Goal: Transaction & Acquisition: Purchase product/service

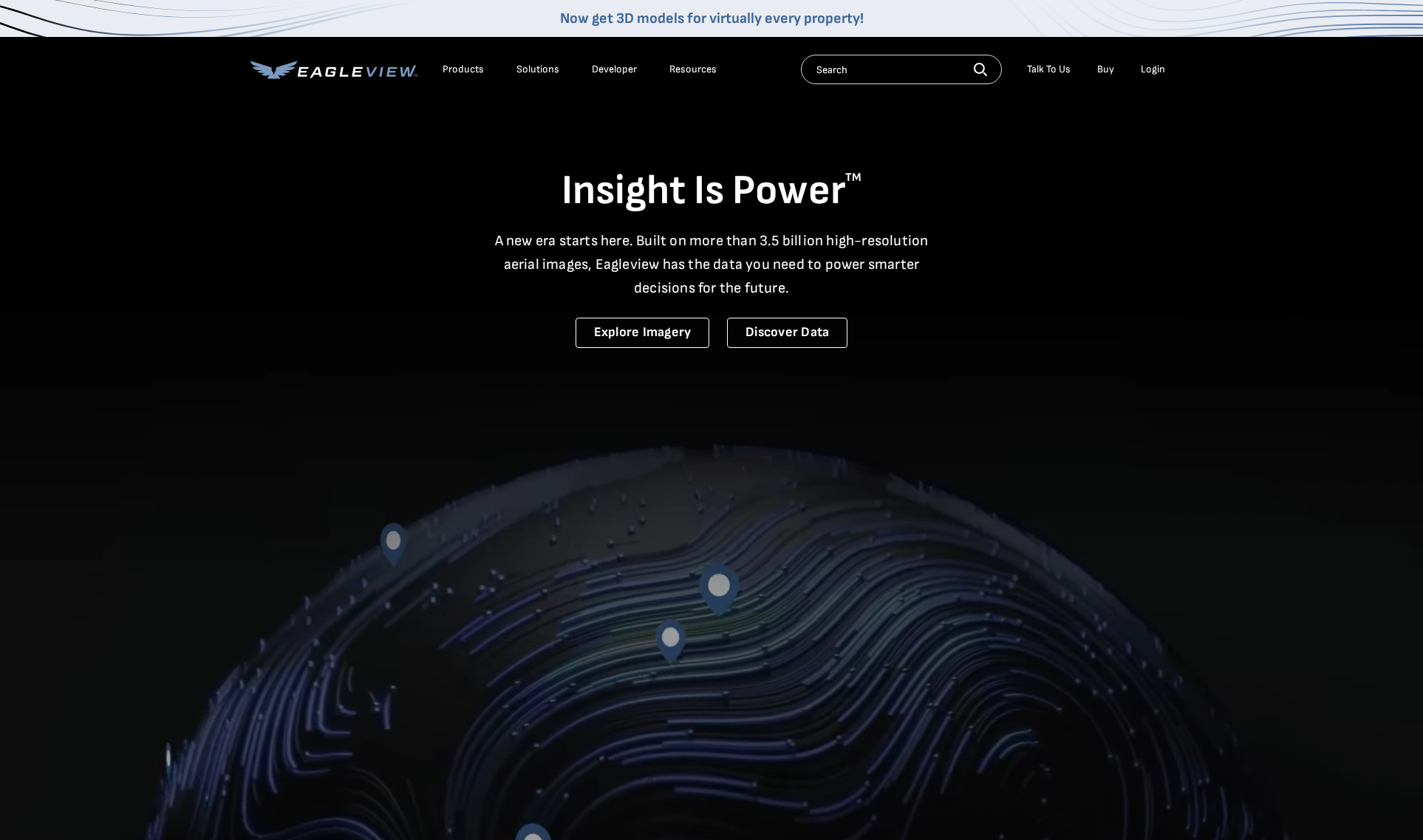
click at [1152, 69] on div "Login" at bounding box center [1152, 69] width 24 height 13
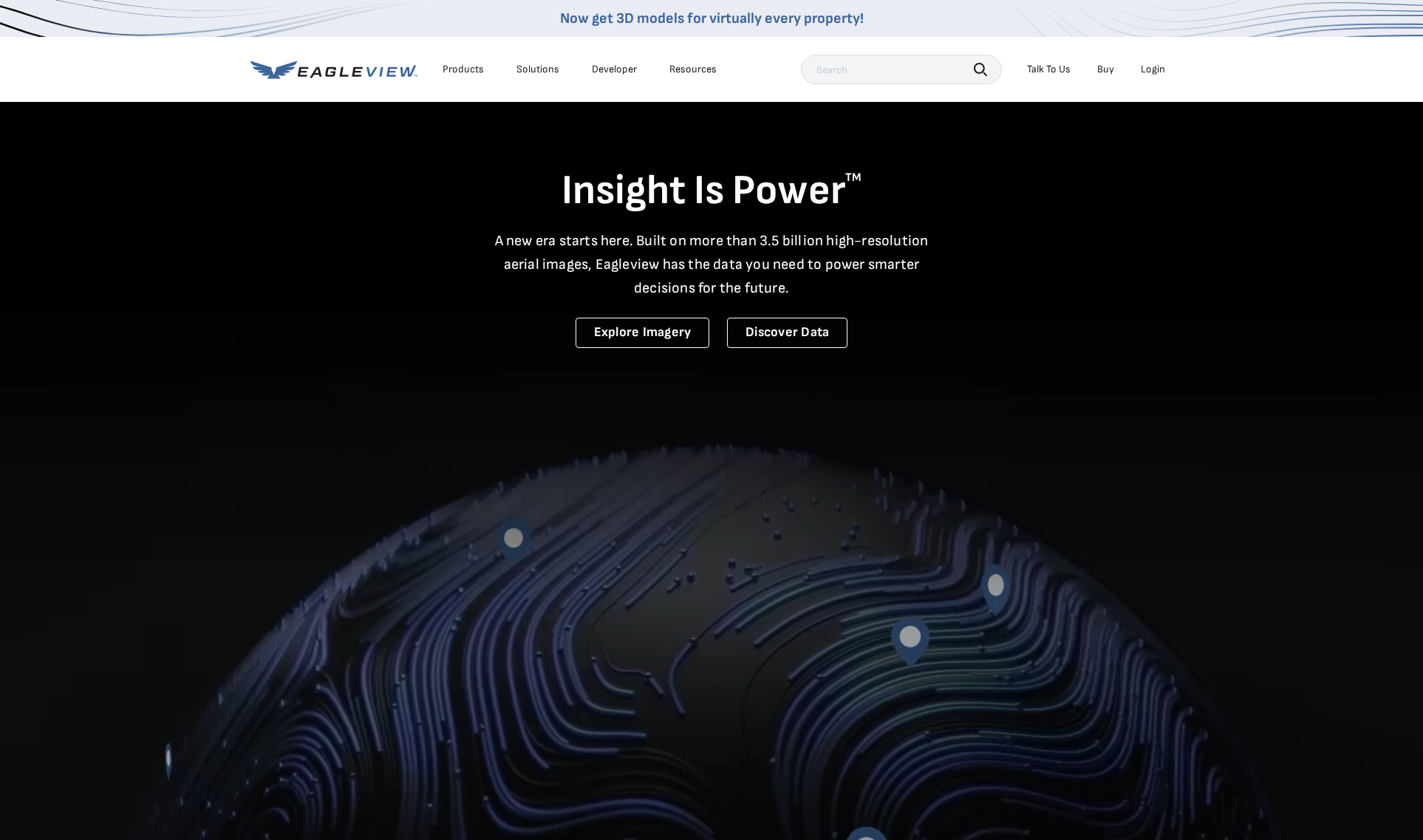
click at [1159, 68] on div "Login" at bounding box center [1152, 69] width 24 height 13
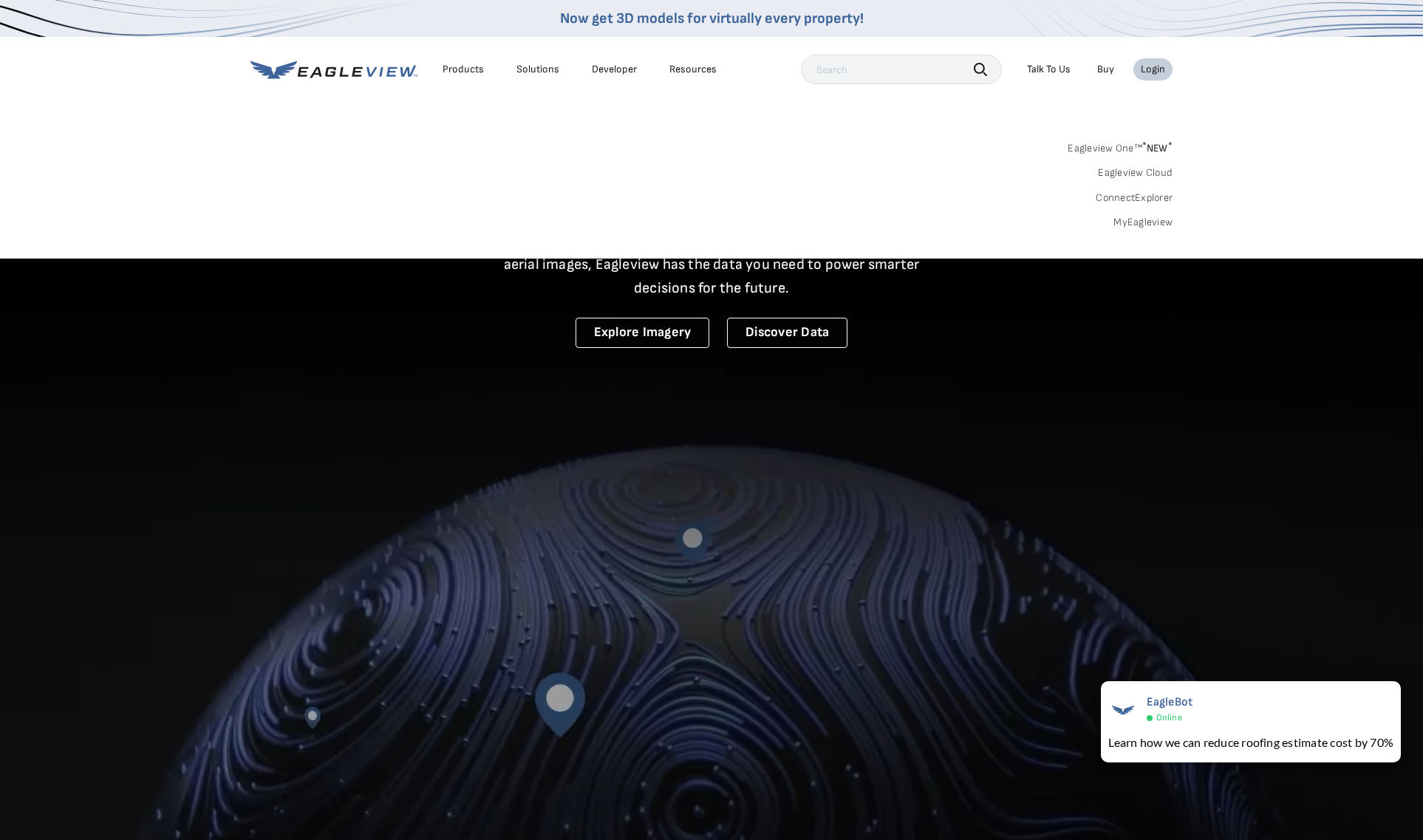
click at [1125, 146] on link "Eagleview One™ * NEW *" at bounding box center [1120, 146] width 105 height 17
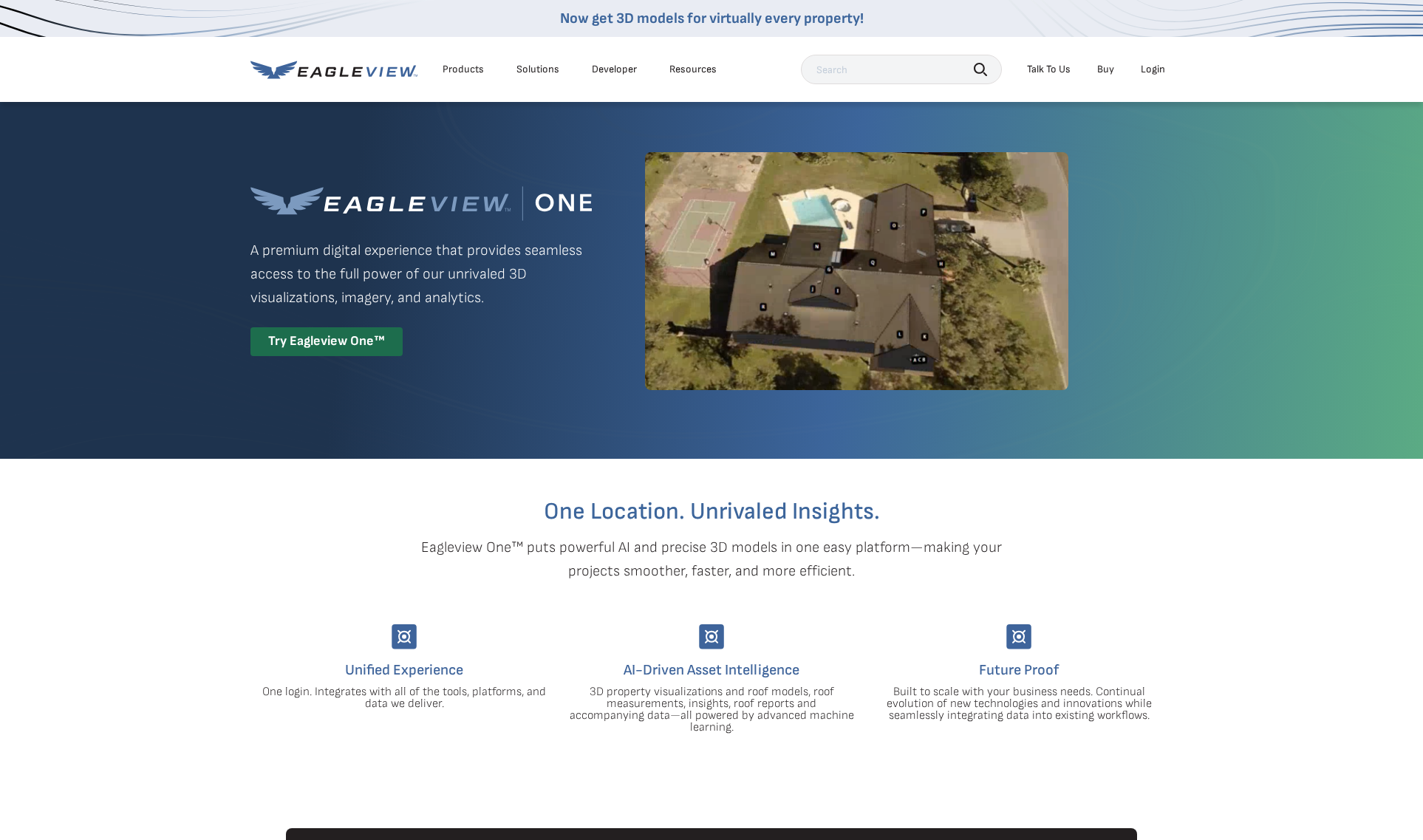
click at [1153, 67] on div "Login" at bounding box center [1152, 69] width 24 height 13
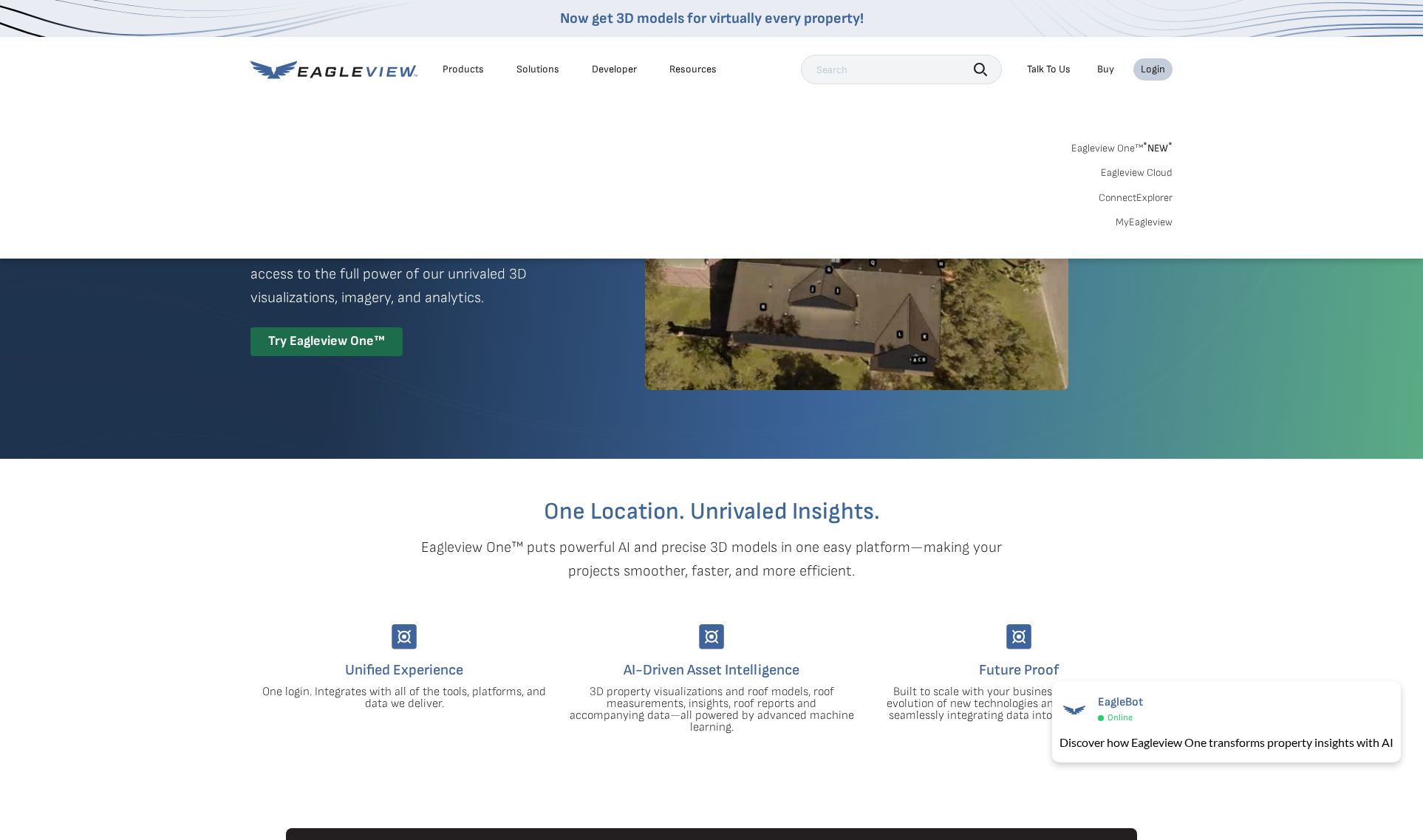
click at [1151, 76] on div "Login" at bounding box center [1152, 69] width 24 height 13
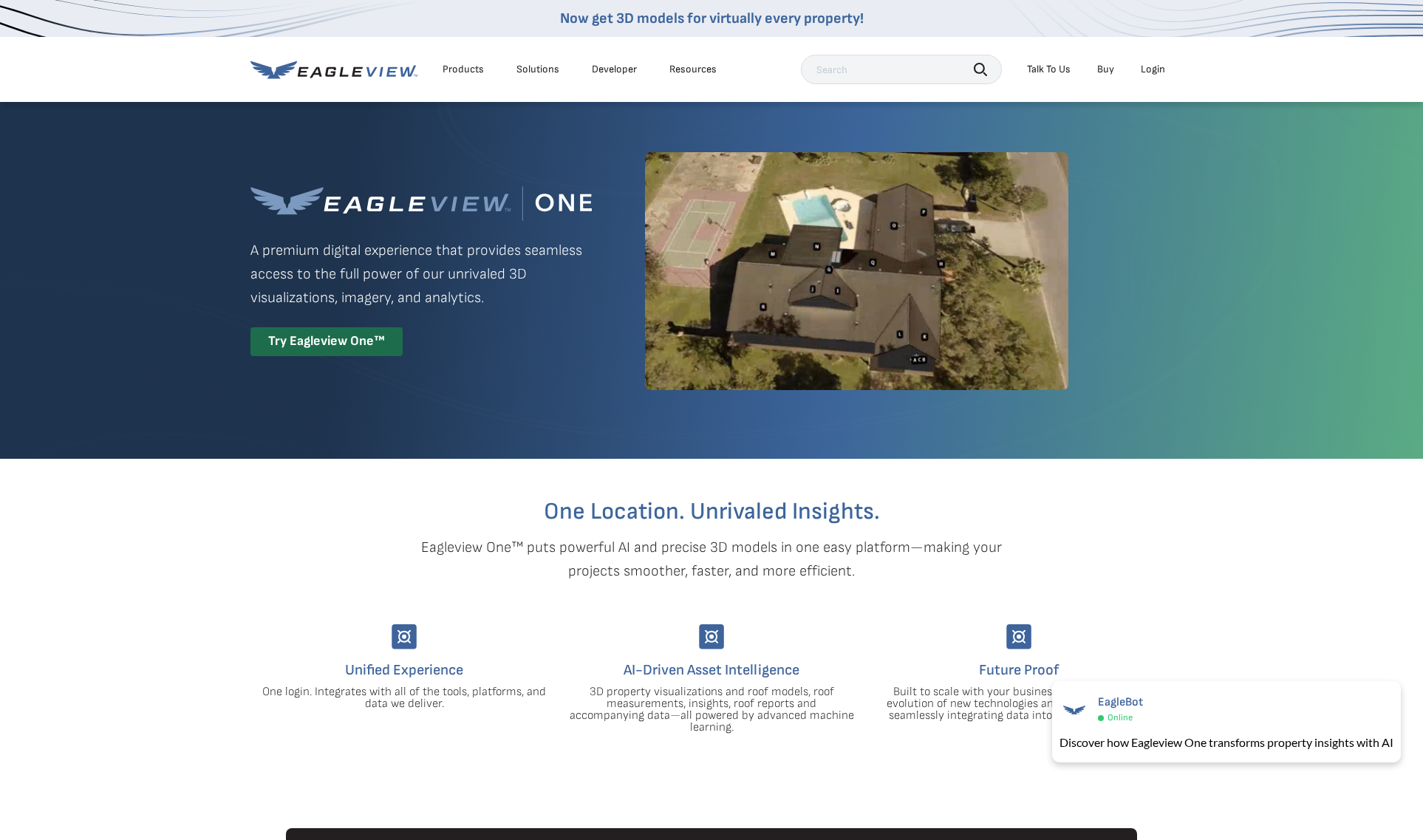
click at [359, 72] on icon at bounding box center [334, 70] width 167 height 18
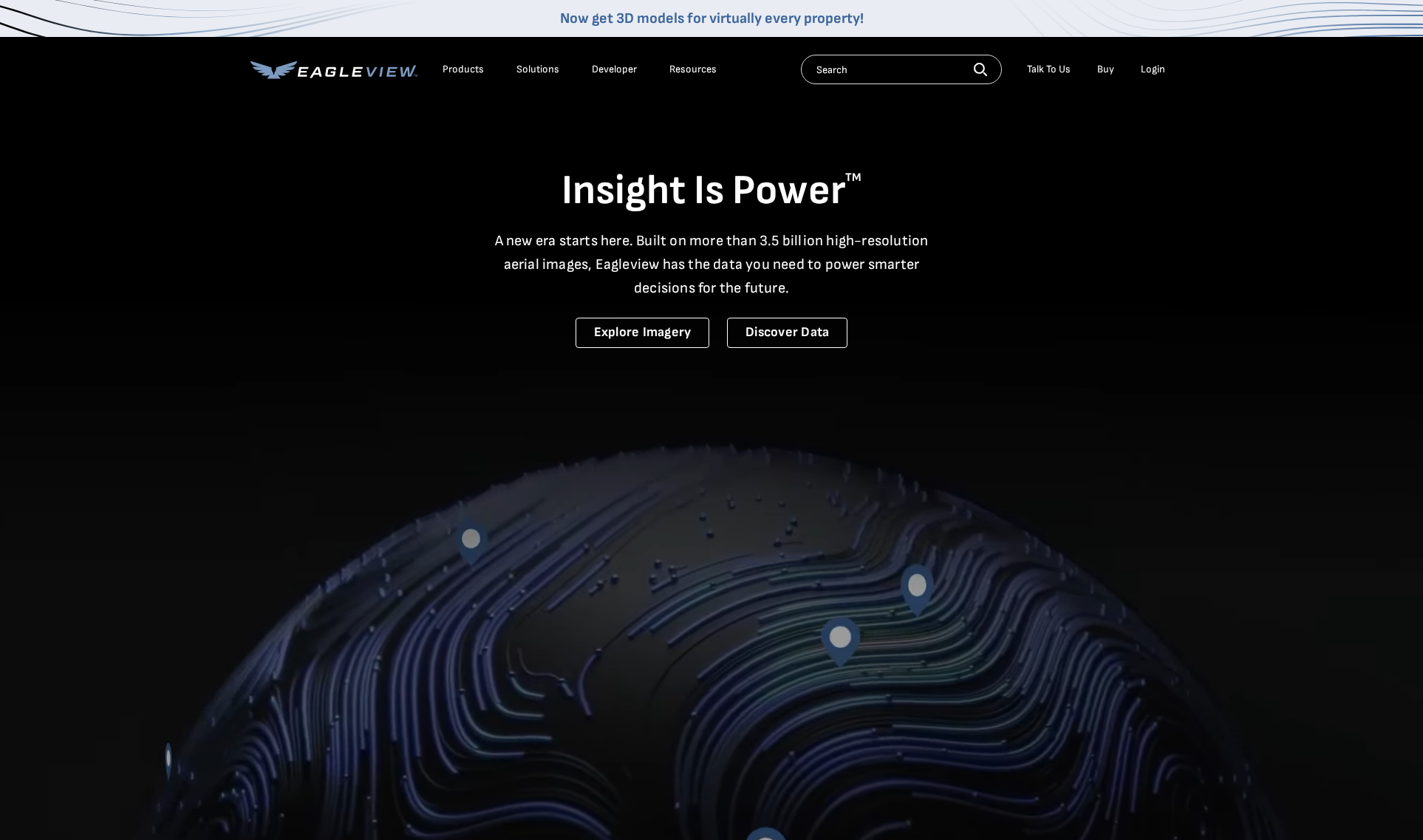
click at [1153, 64] on div "Login" at bounding box center [1152, 69] width 24 height 13
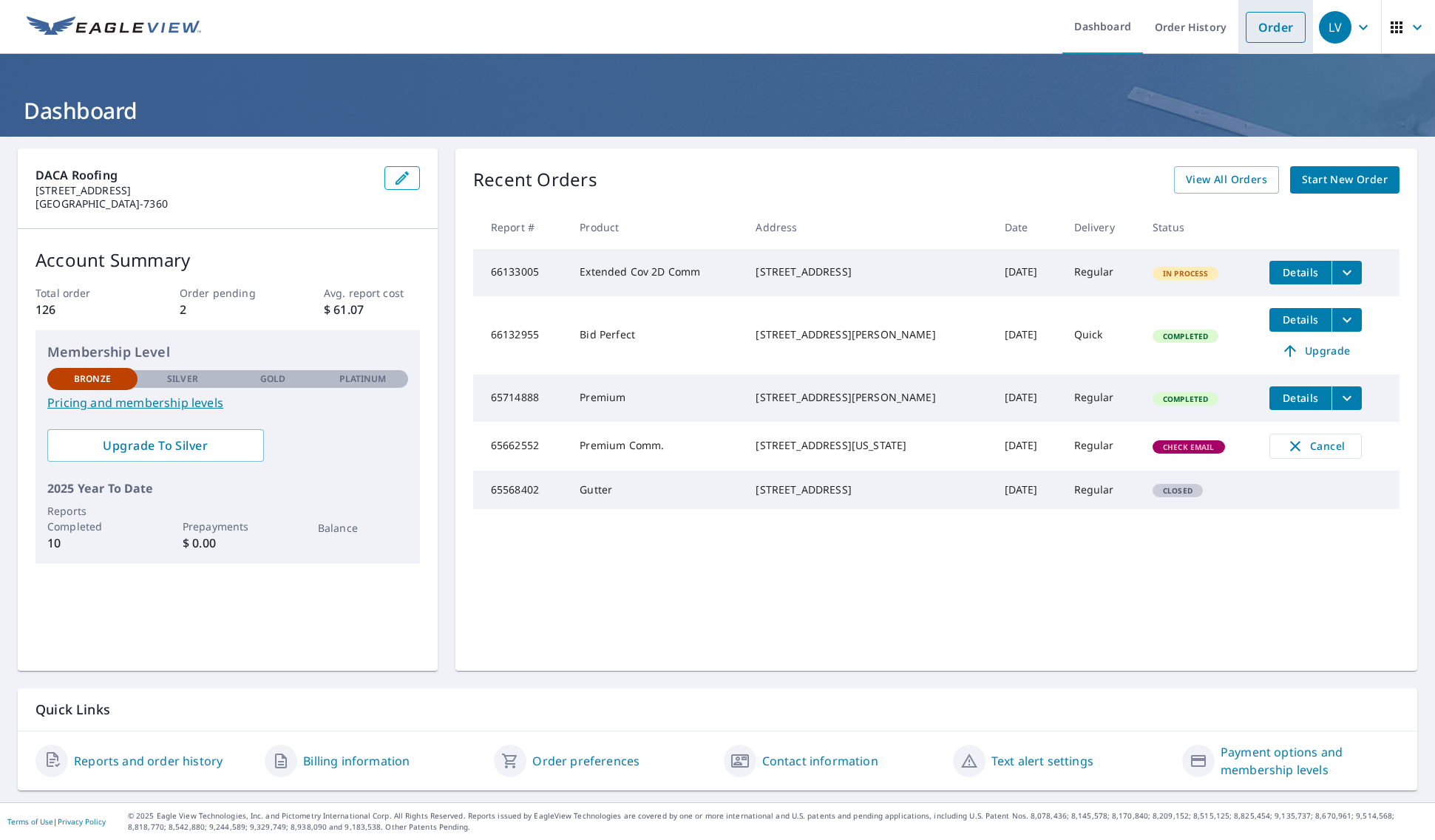
click at [1269, 28] on link "Order" at bounding box center [1275, 28] width 60 height 31
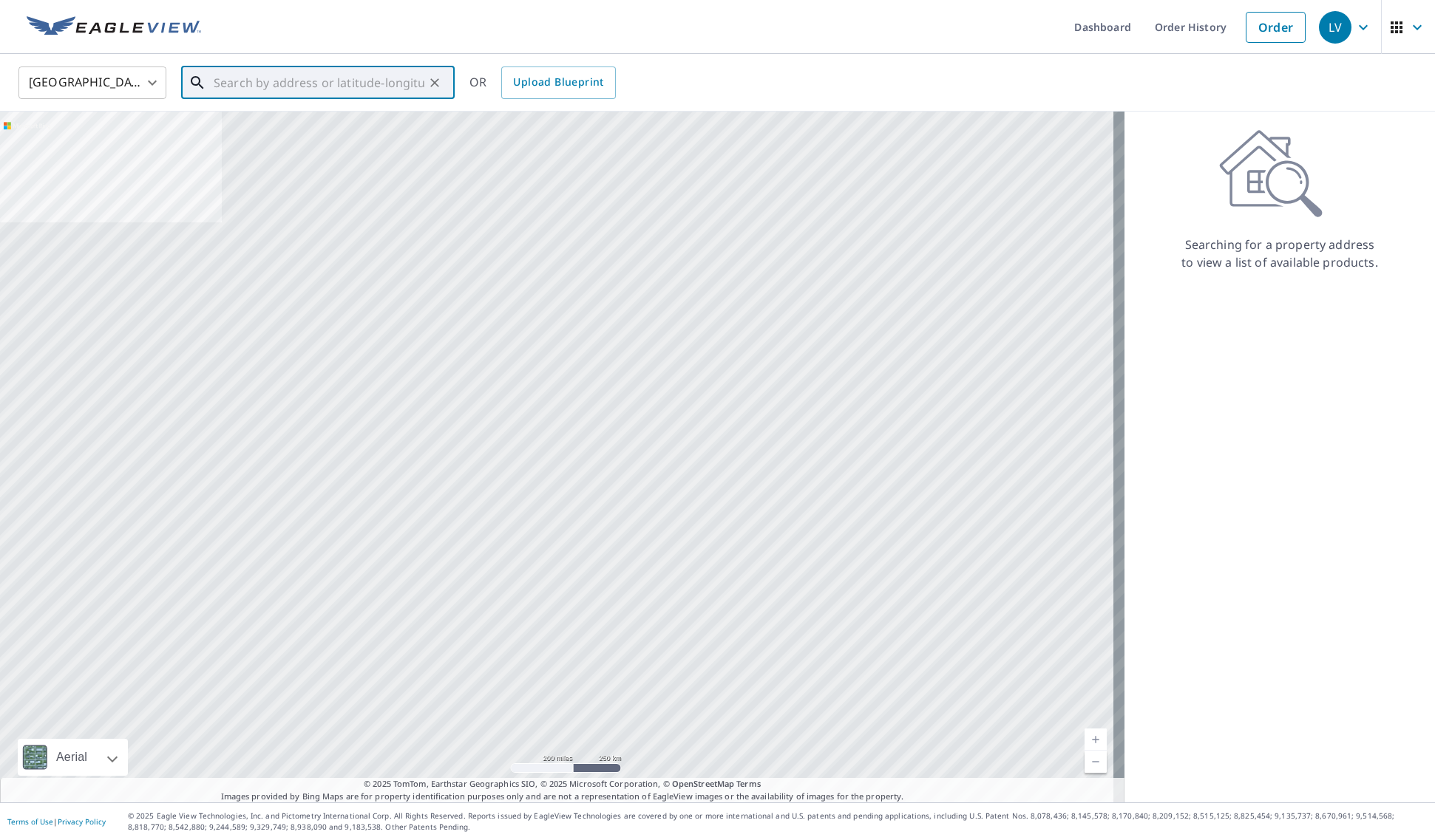
click at [327, 84] on input "text" at bounding box center [319, 82] width 211 height 42
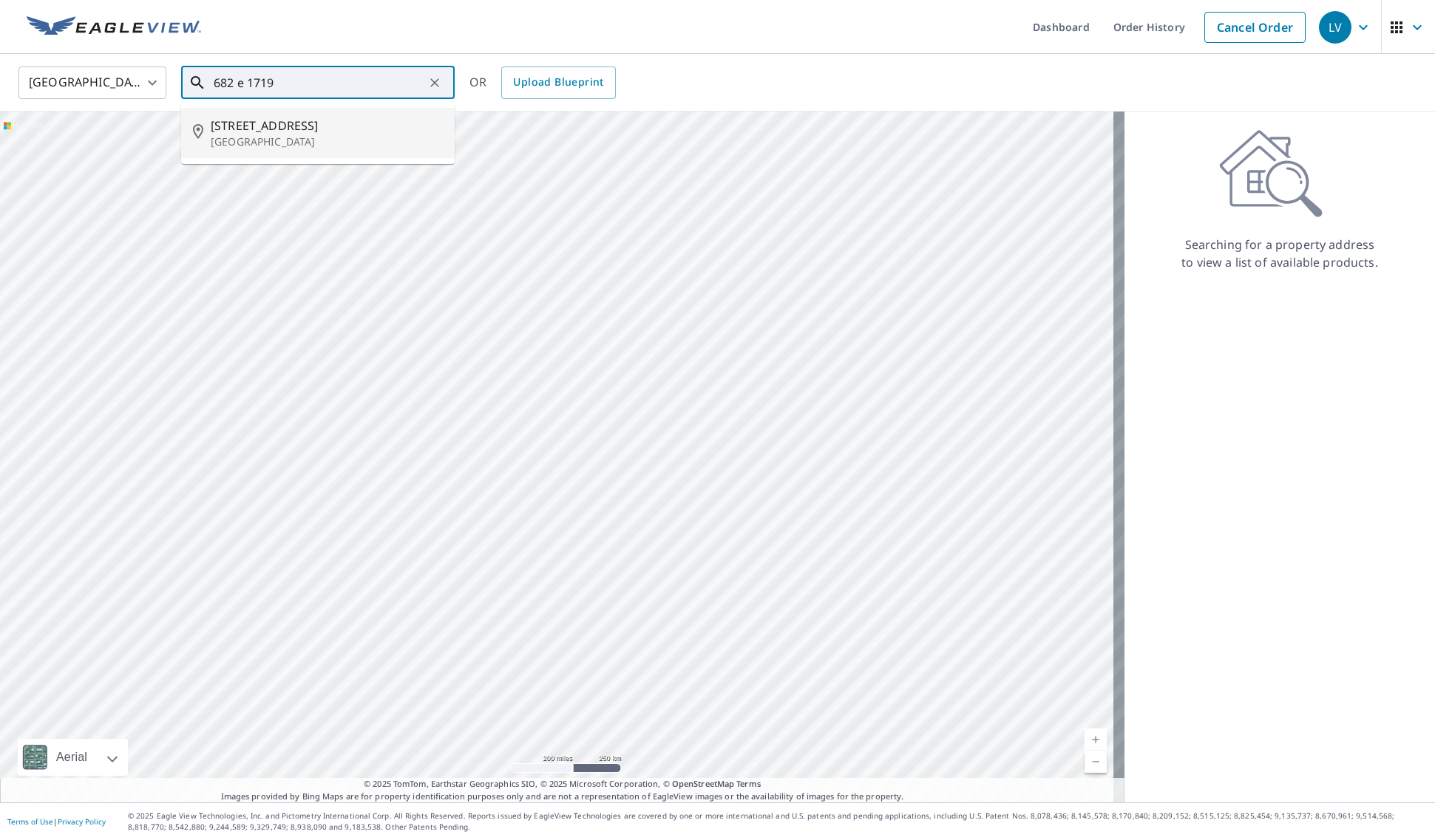
click at [304, 130] on span "682 E 1719th Rd" at bounding box center [326, 125] width 232 height 18
type input "682 E 1719th Rd Baldwin City, KS 66006"
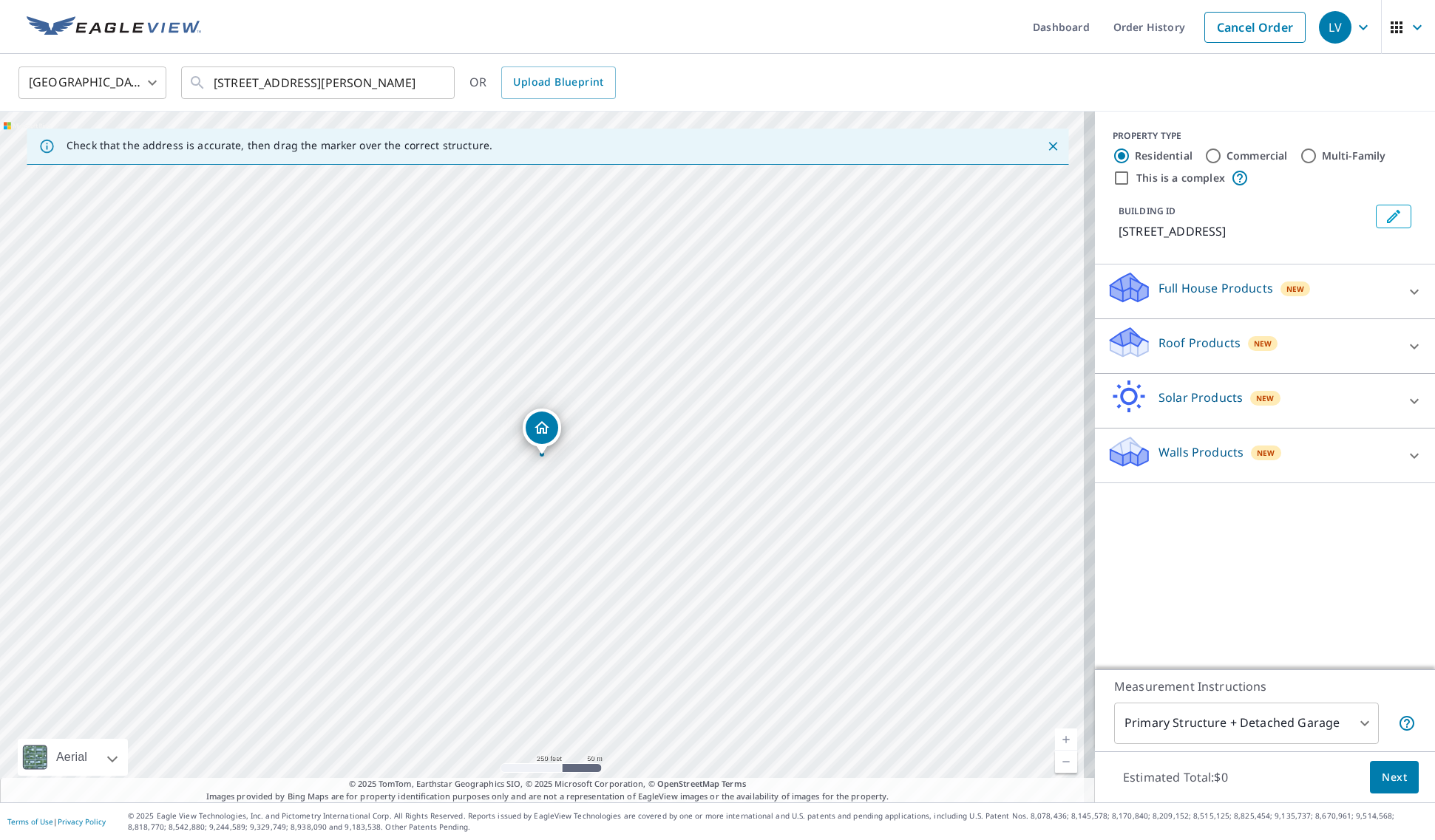
click at [1197, 336] on p "Roof Products" at bounding box center [1199, 342] width 82 height 18
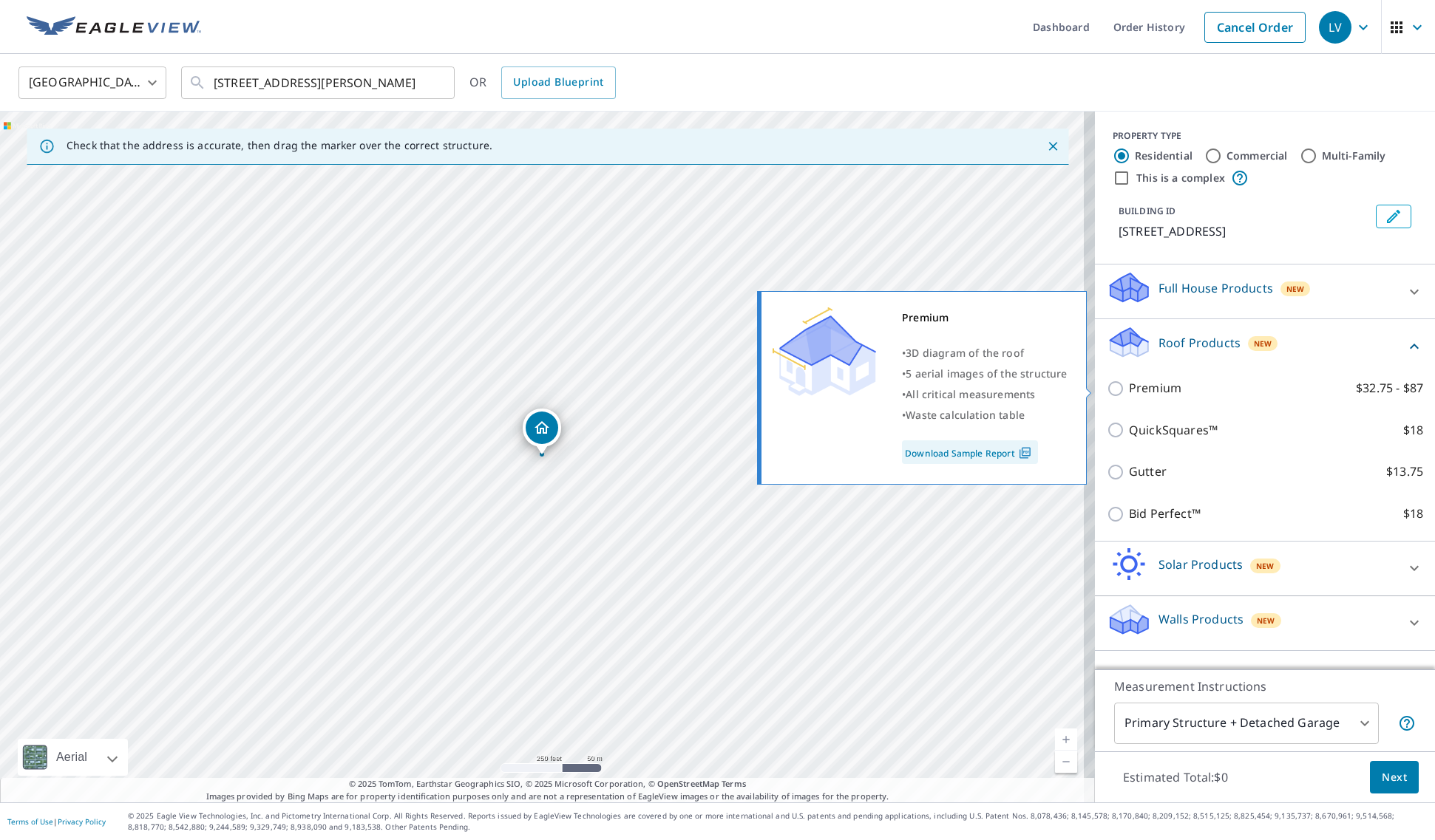
click at [1136, 387] on p "Premium" at bounding box center [1155, 388] width 53 height 18
click at [1129, 387] on input "Premium $32.75 - $87" at bounding box center [1118, 388] width 22 height 18
checkbox input "true"
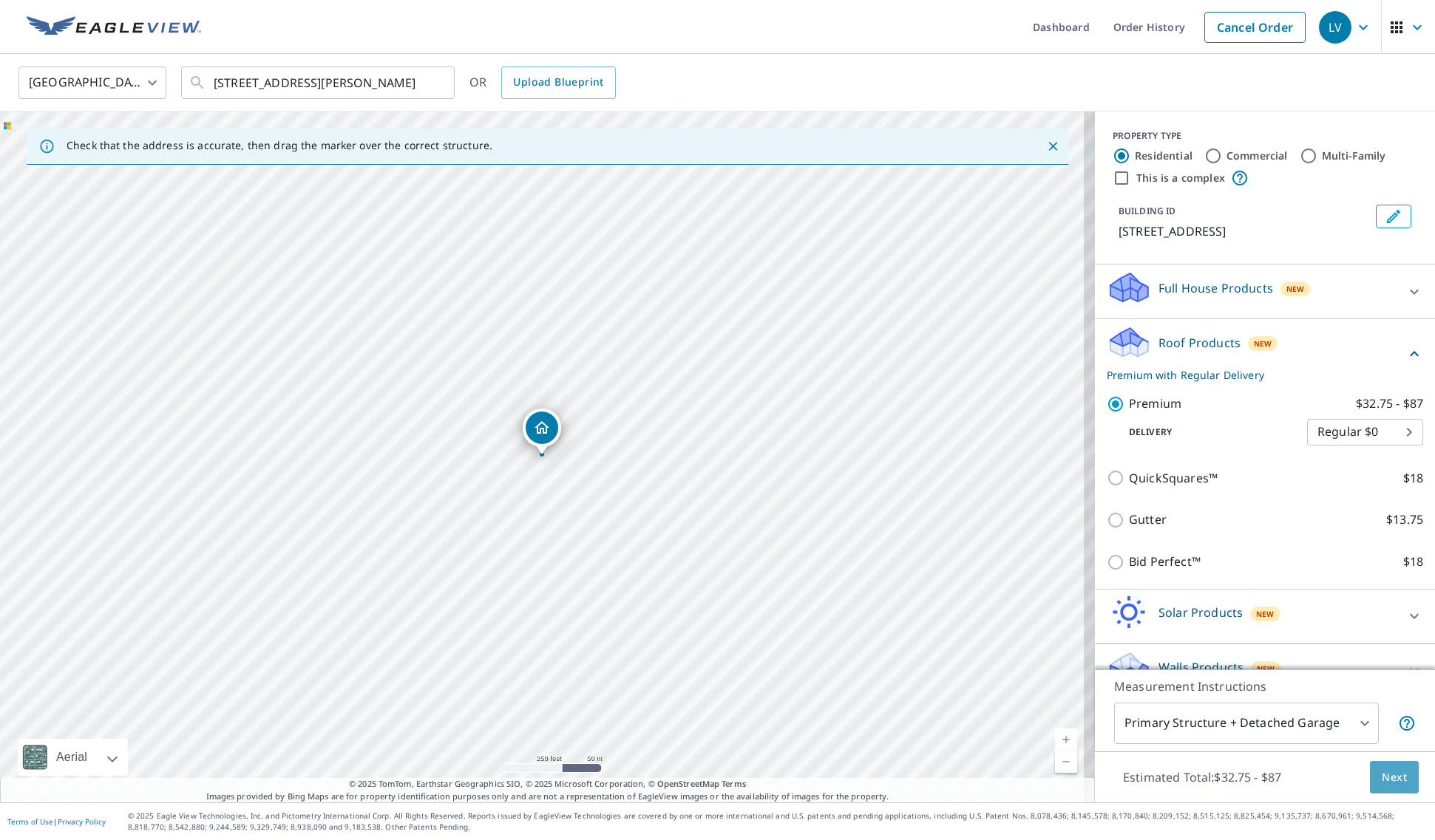
click at [1383, 779] on span "Next" at bounding box center [1393, 777] width 25 height 18
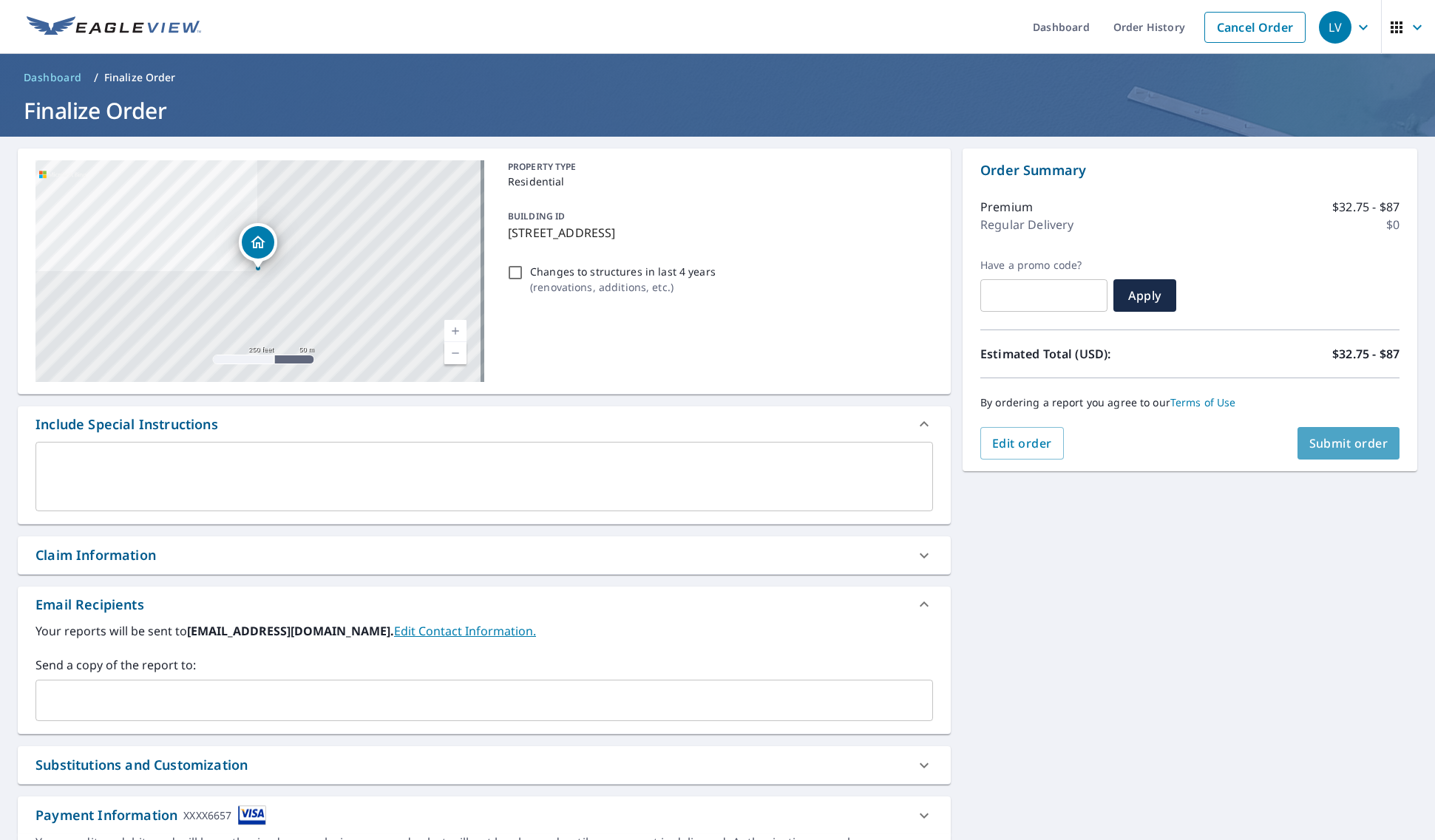
click at [1327, 438] on span "Submit order" at bounding box center [1349, 444] width 80 height 17
checkbox input "true"
